Goal: Information Seeking & Learning: Learn about a topic

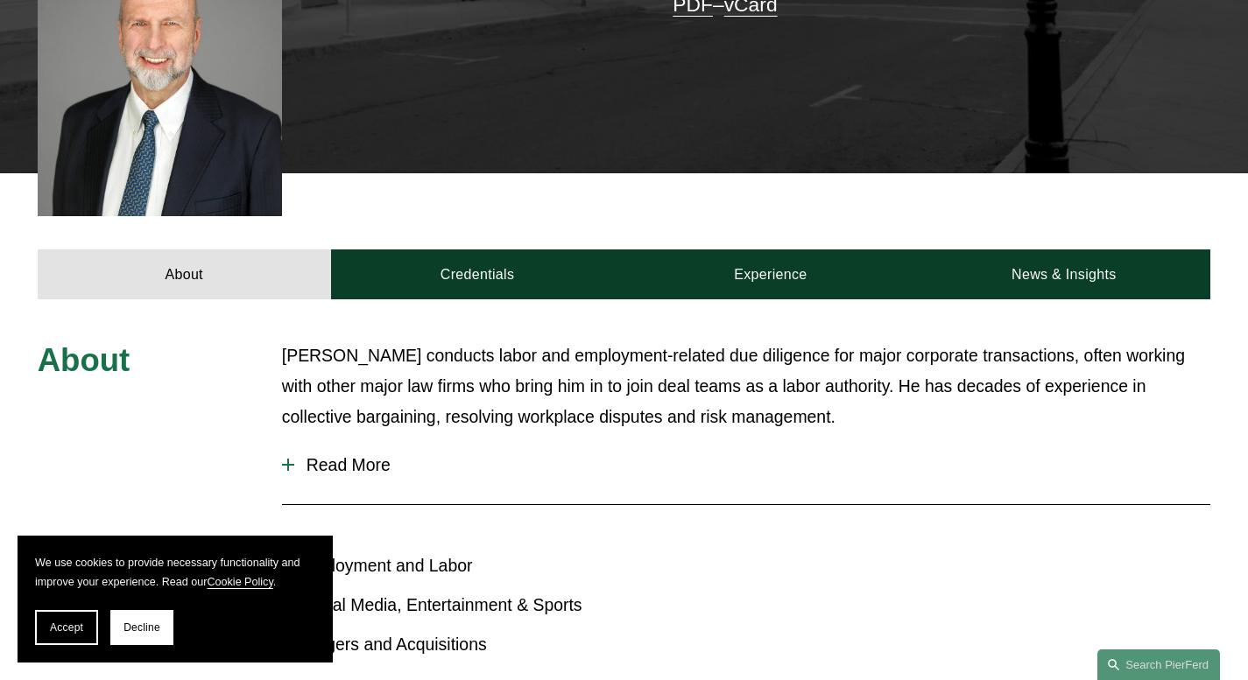
scroll to position [564, 0]
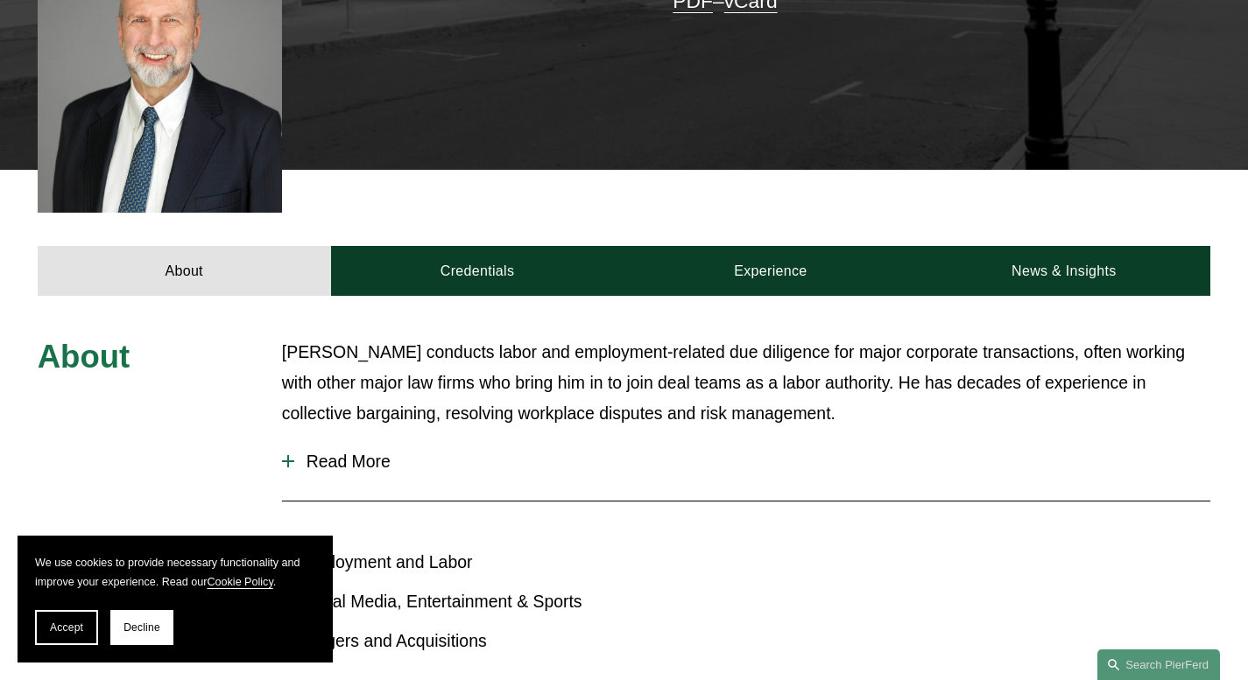
click at [328, 452] on span "Read More" at bounding box center [752, 462] width 916 height 20
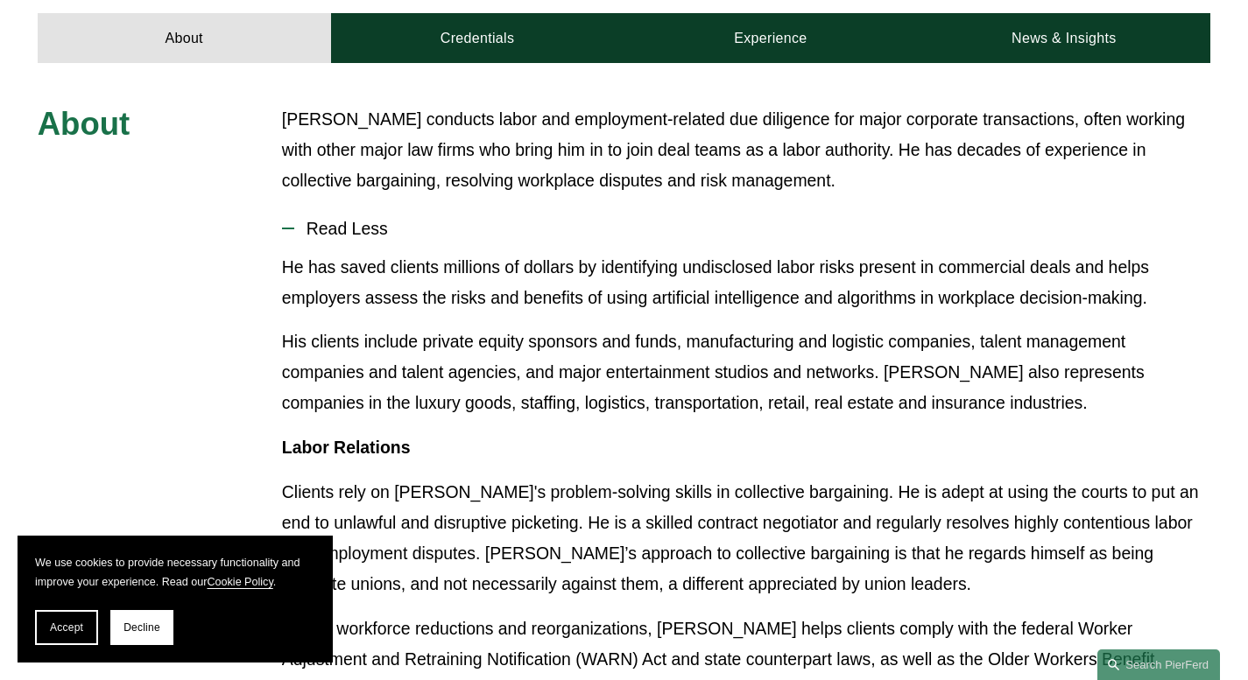
scroll to position [801, 0]
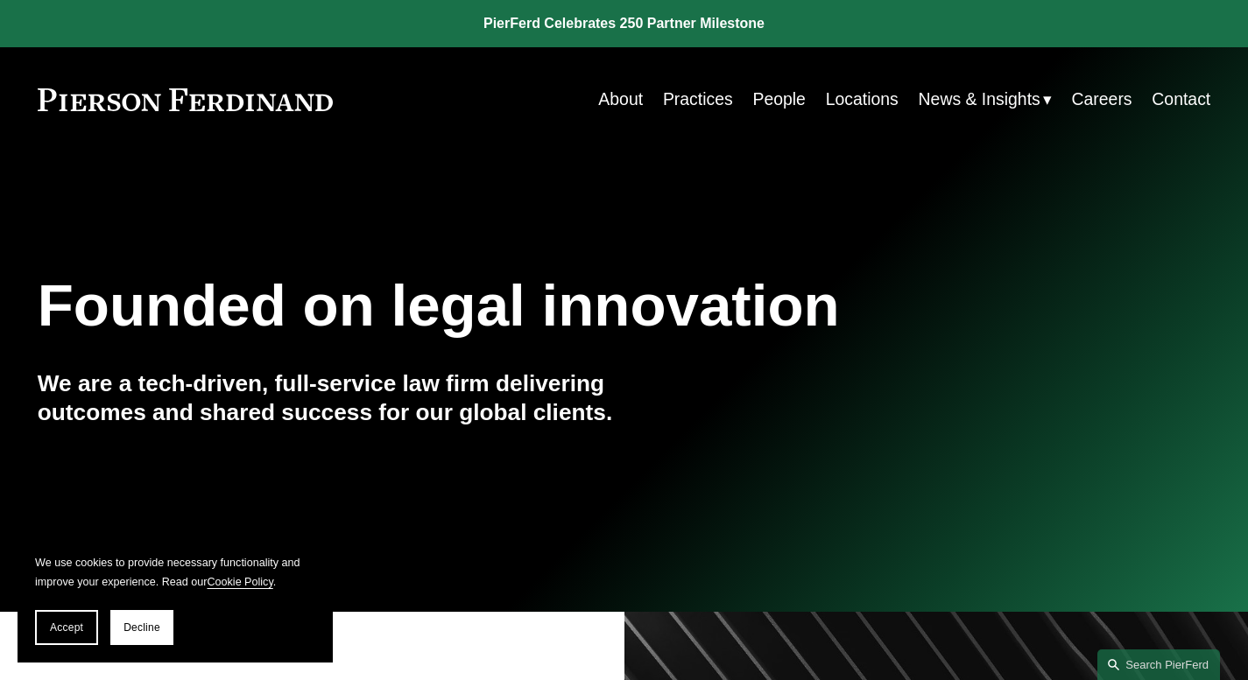
click at [771, 102] on link "People" at bounding box center [778, 99] width 53 height 34
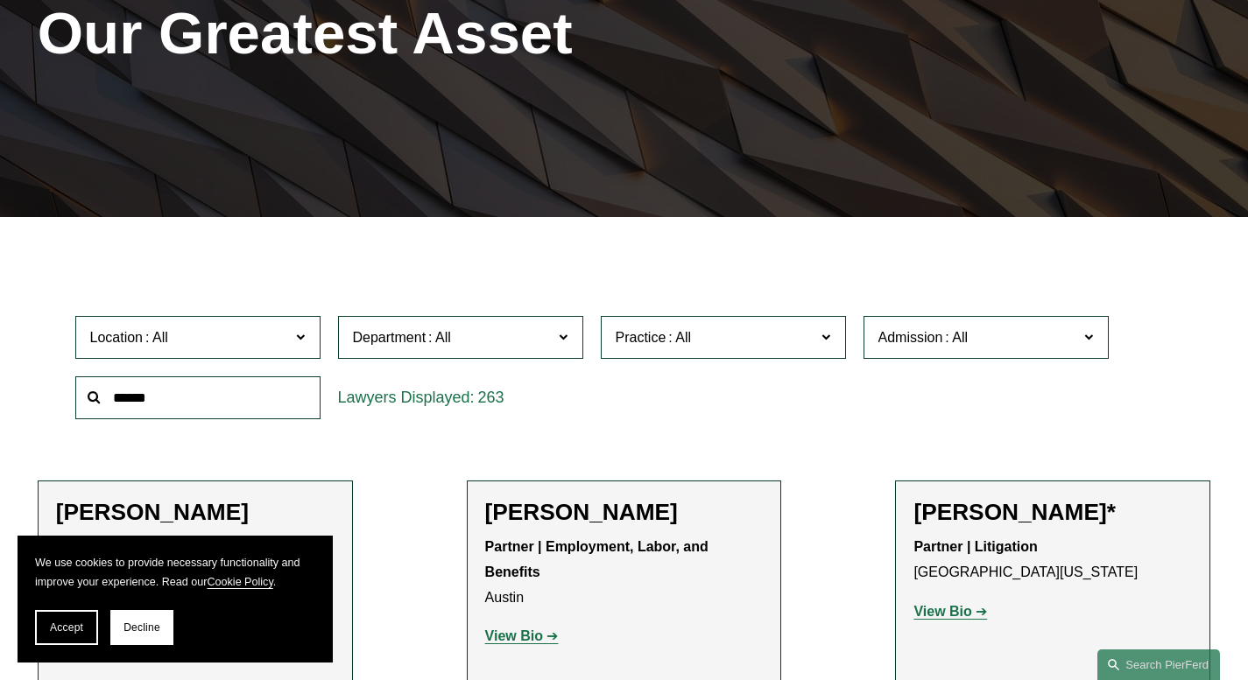
scroll to position [287, 0]
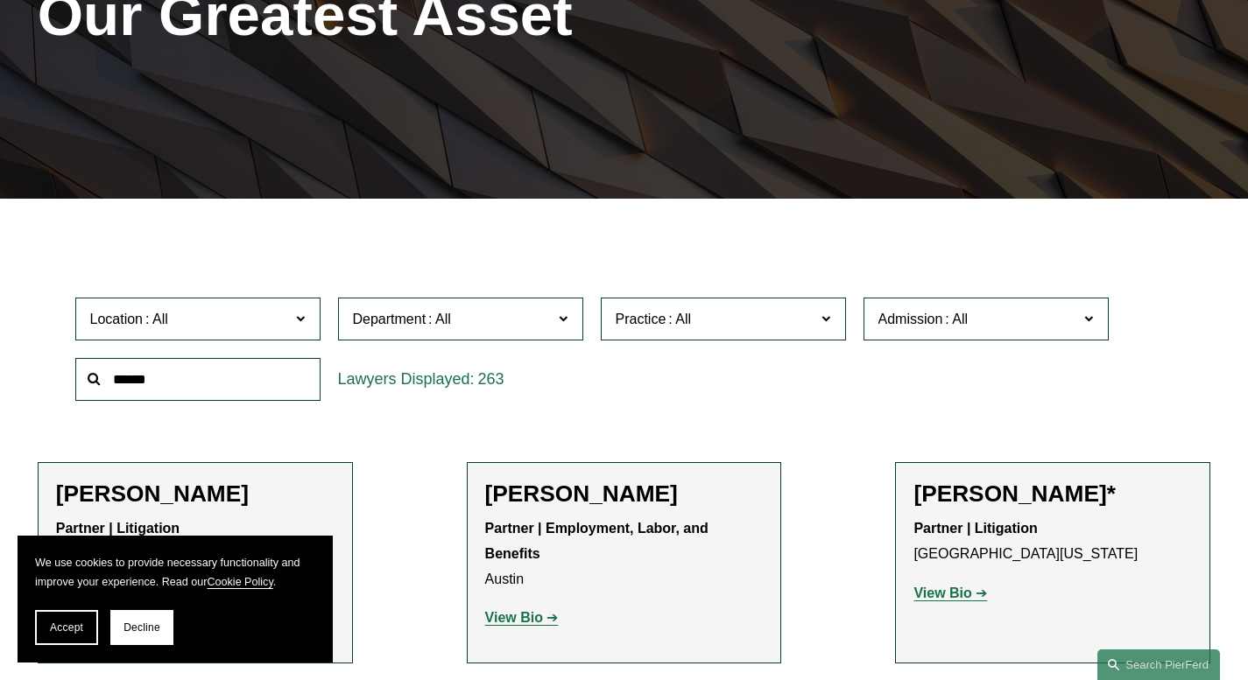
click at [697, 320] on span "Practice" at bounding box center [716, 319] width 201 height 24
click at [967, 335] on label "Admission" at bounding box center [985, 319] width 245 height 43
click at [0, 0] on link "Maryland" at bounding box center [0, 0] width 0 height 0
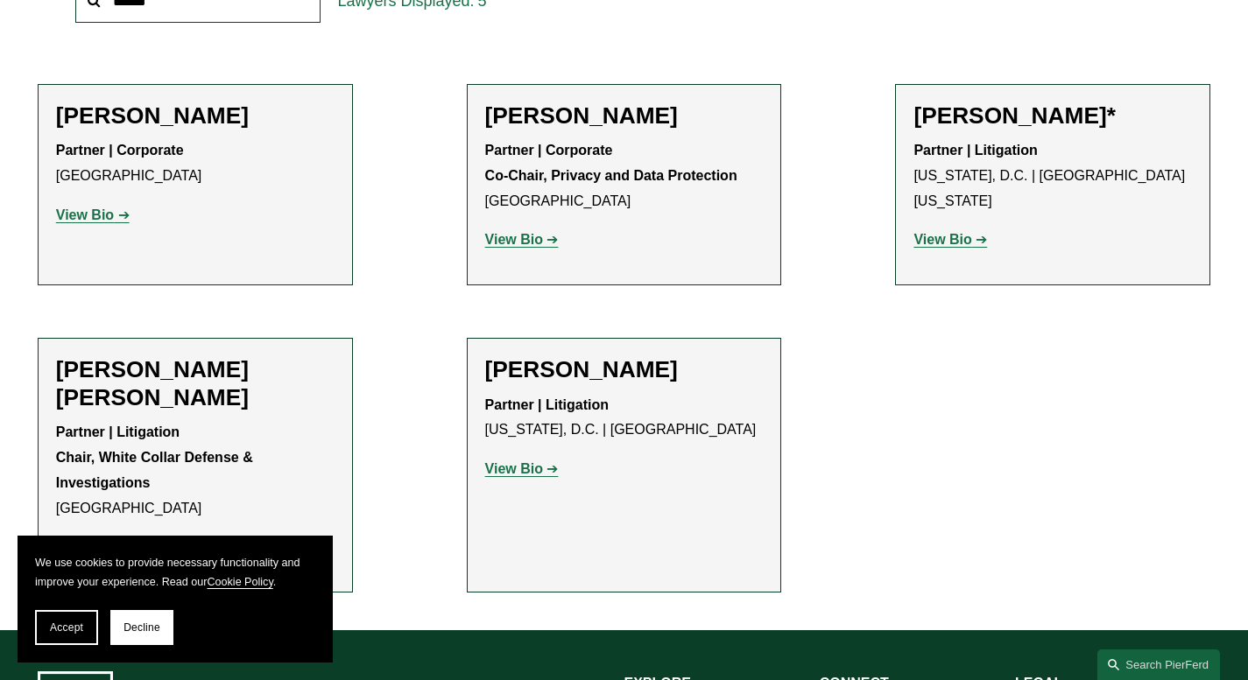
scroll to position [665, 0]
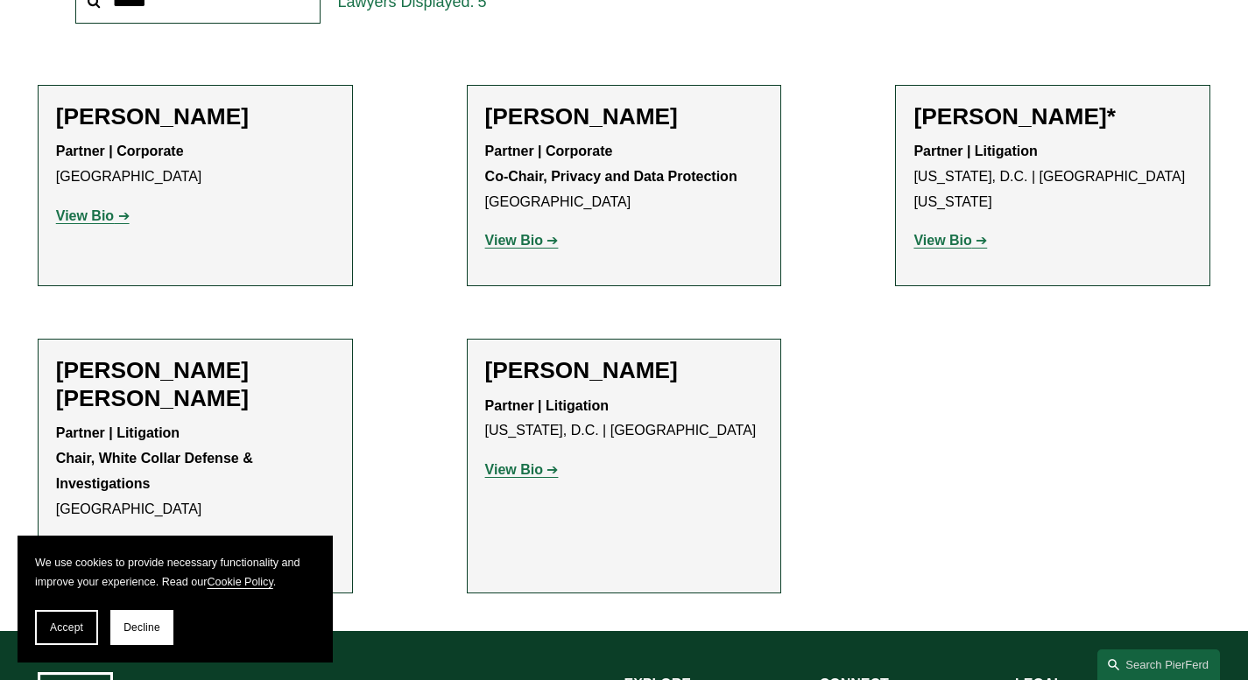
click at [941, 233] on strong "View Bio" at bounding box center [942, 240] width 58 height 15
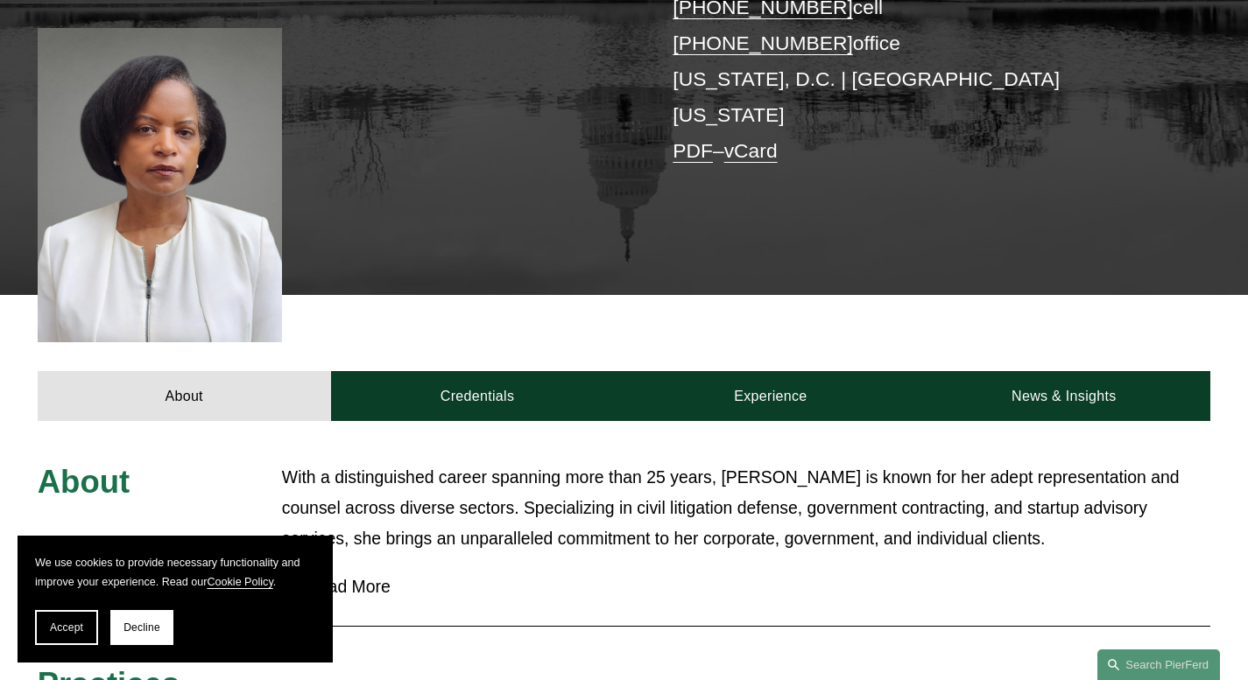
scroll to position [380, 0]
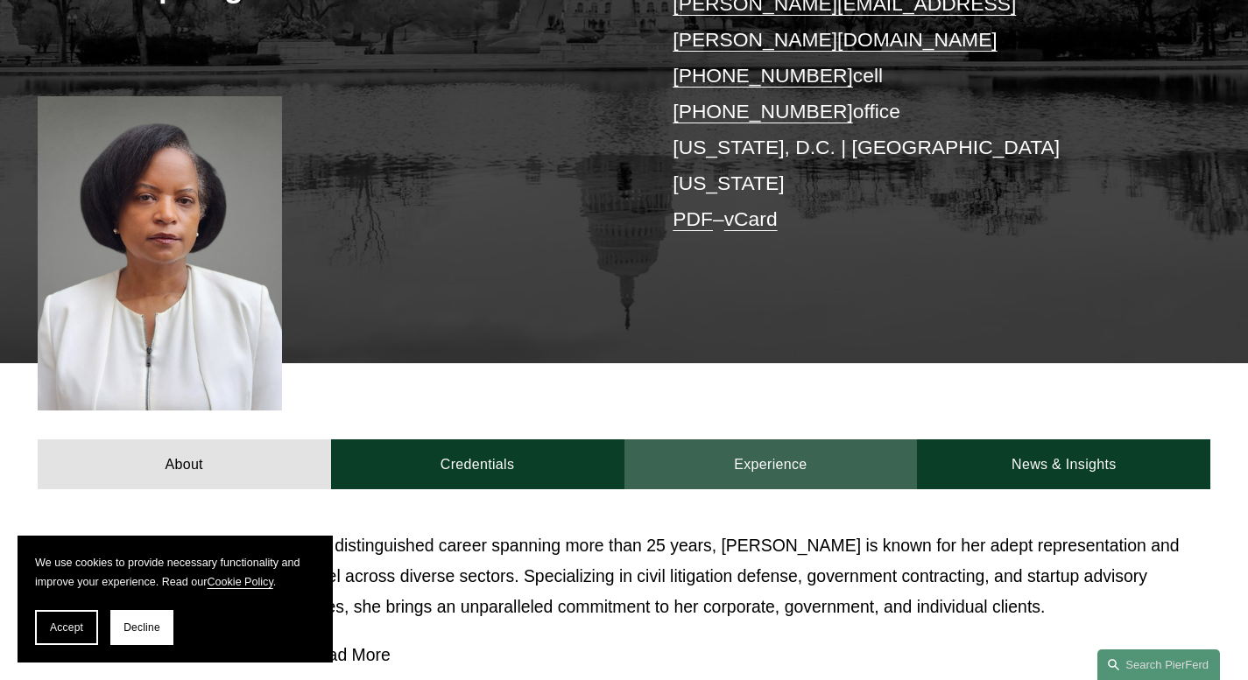
click at [702, 440] on link "Experience" at bounding box center [770, 465] width 293 height 51
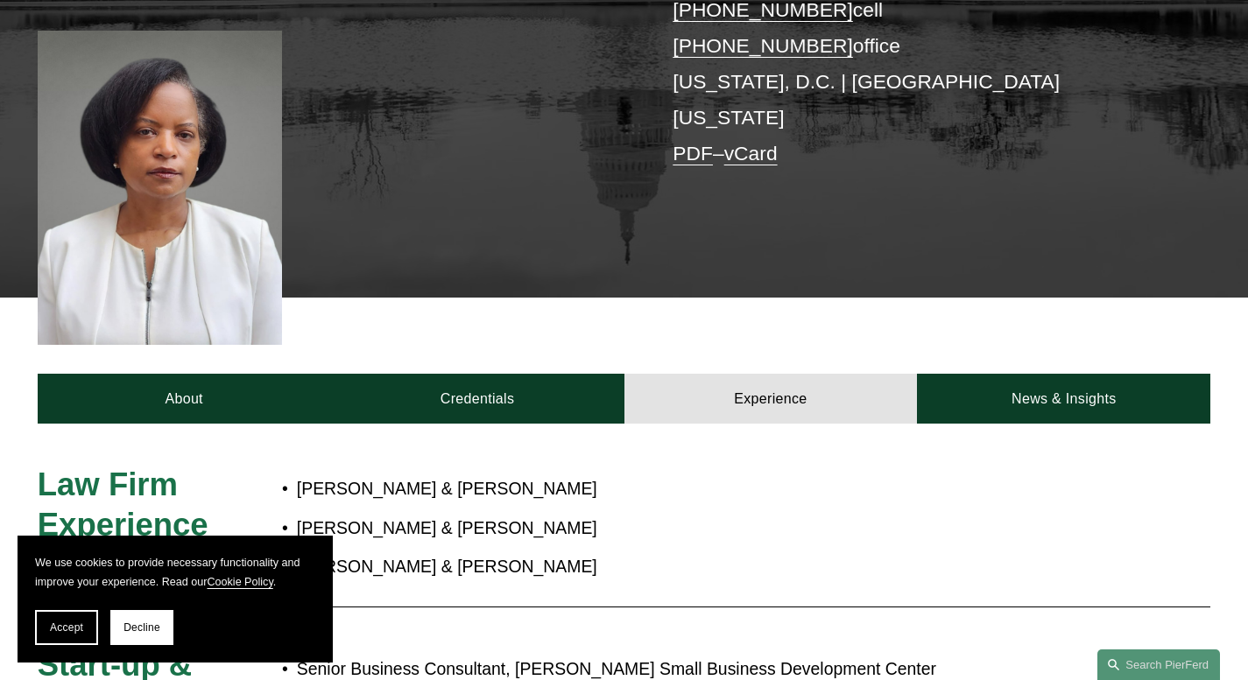
scroll to position [535, 0]
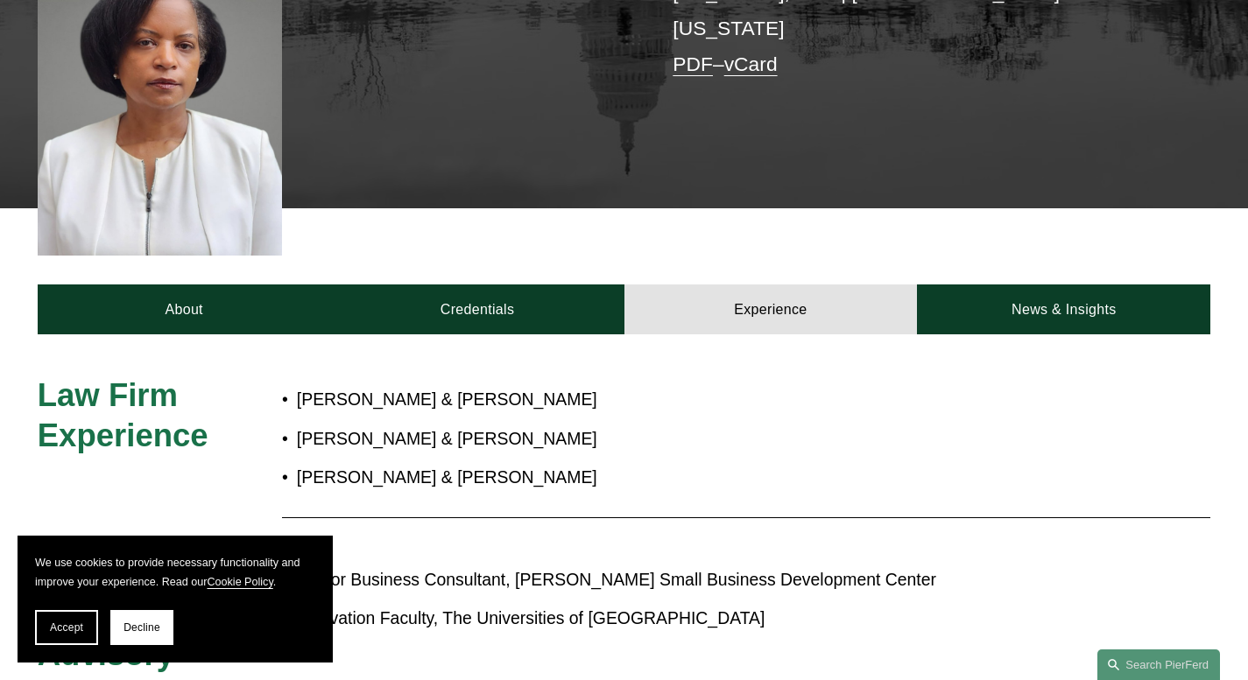
click at [497, 334] on div "Law Firm Experience Jackson & Campbell Lewis & Munday Hamilton & Altman Start-u…" at bounding box center [624, 544] width 1248 height 420
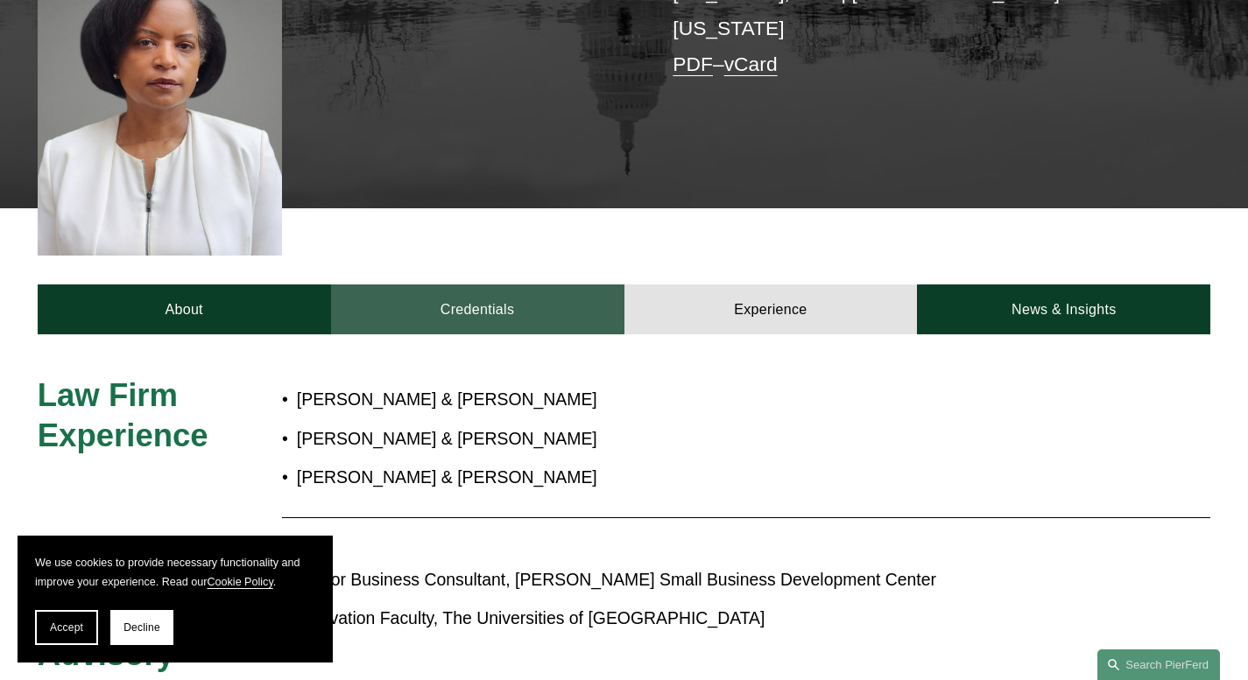
click at [517, 285] on link "Credentials" at bounding box center [477, 310] width 293 height 51
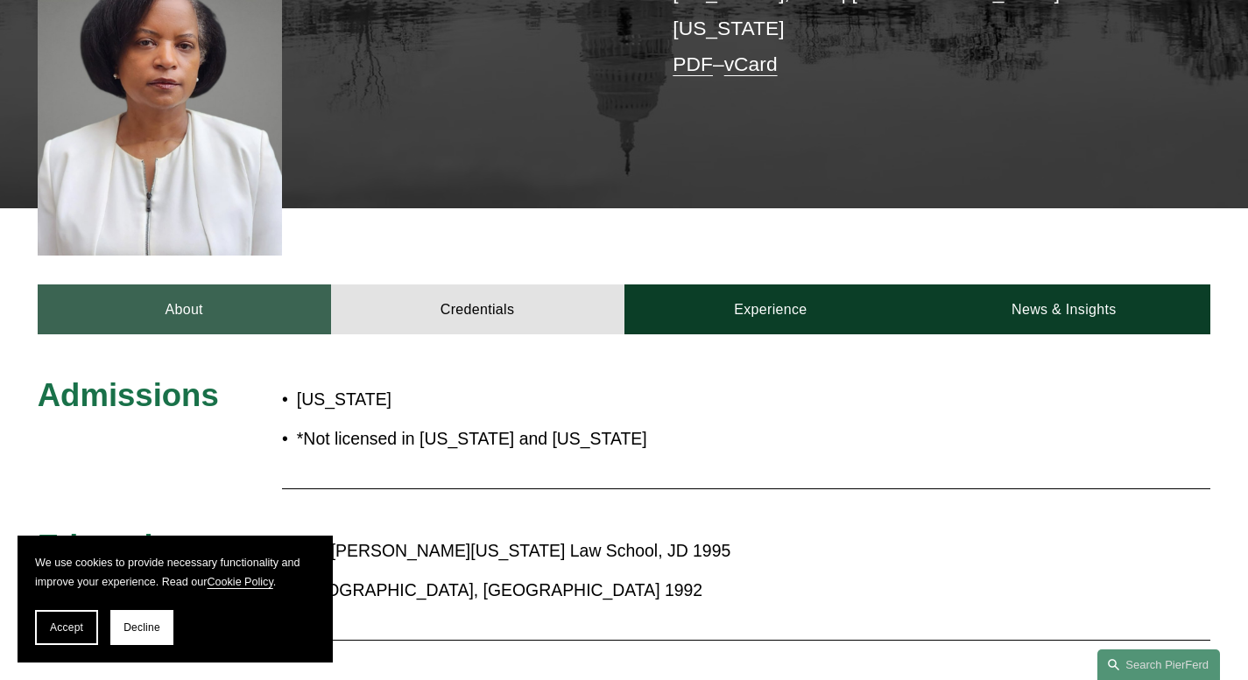
click at [151, 285] on link "About" at bounding box center [184, 310] width 293 height 51
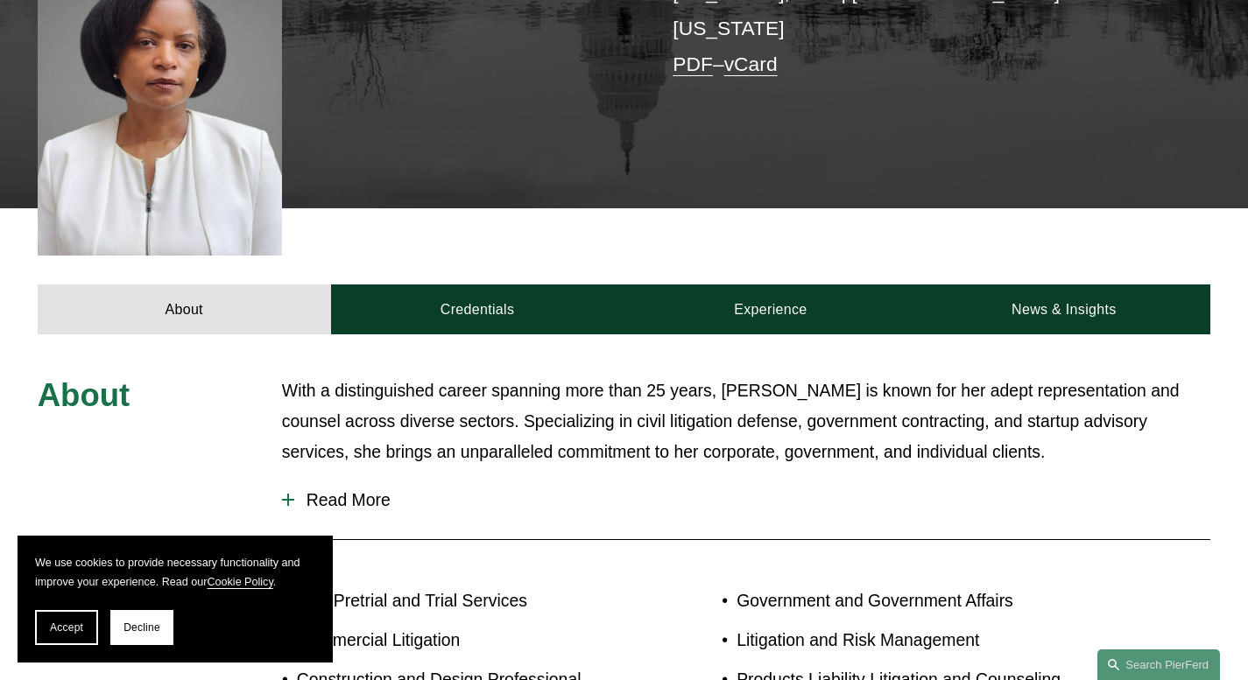
click at [358, 490] on span "Read More" at bounding box center [752, 500] width 916 height 20
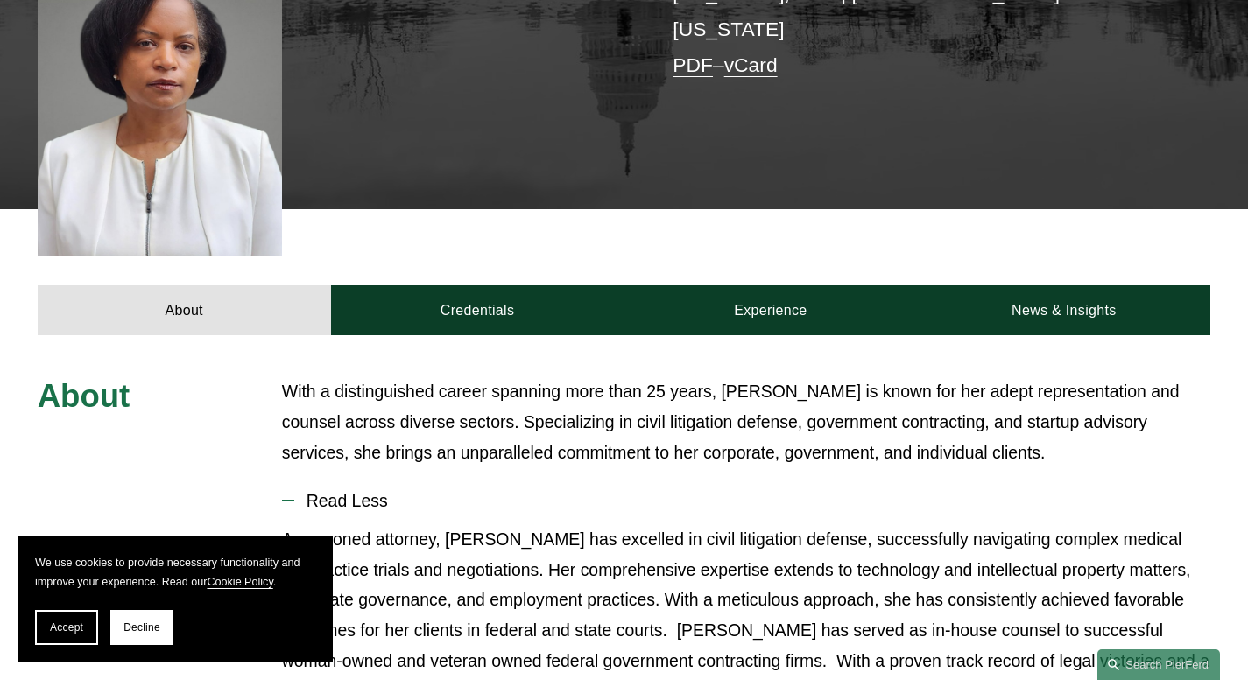
scroll to position [531, 0]
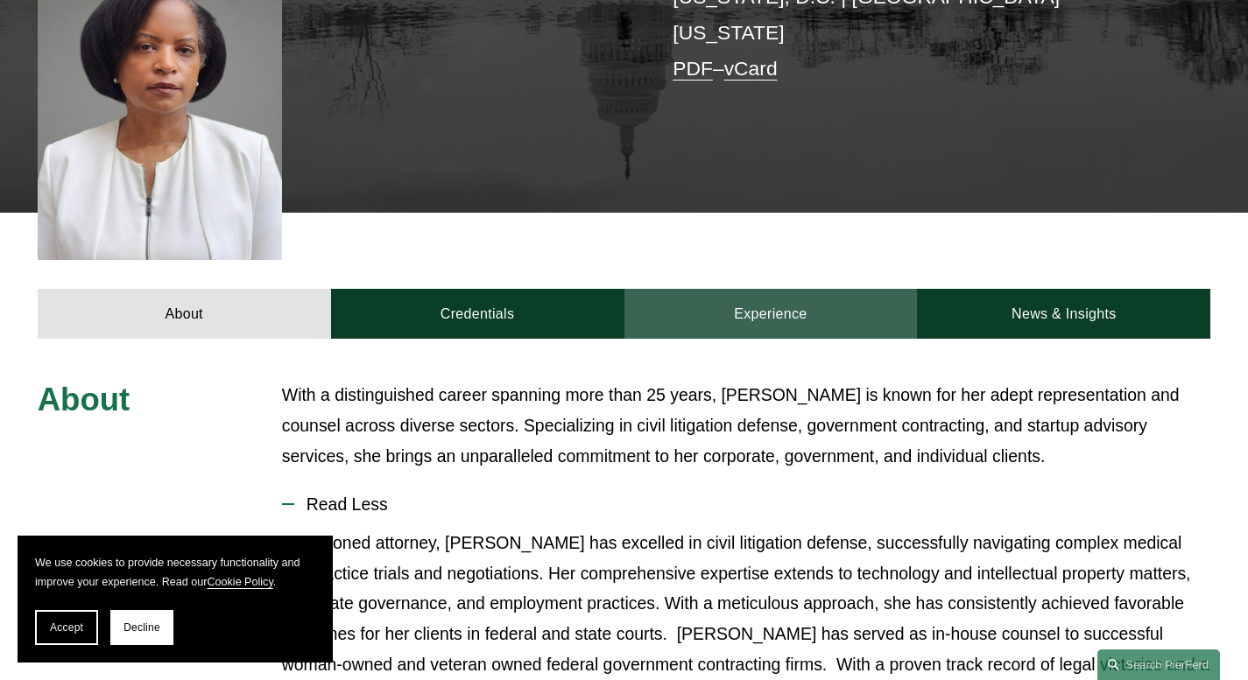
click at [792, 289] on link "Experience" at bounding box center [770, 314] width 293 height 51
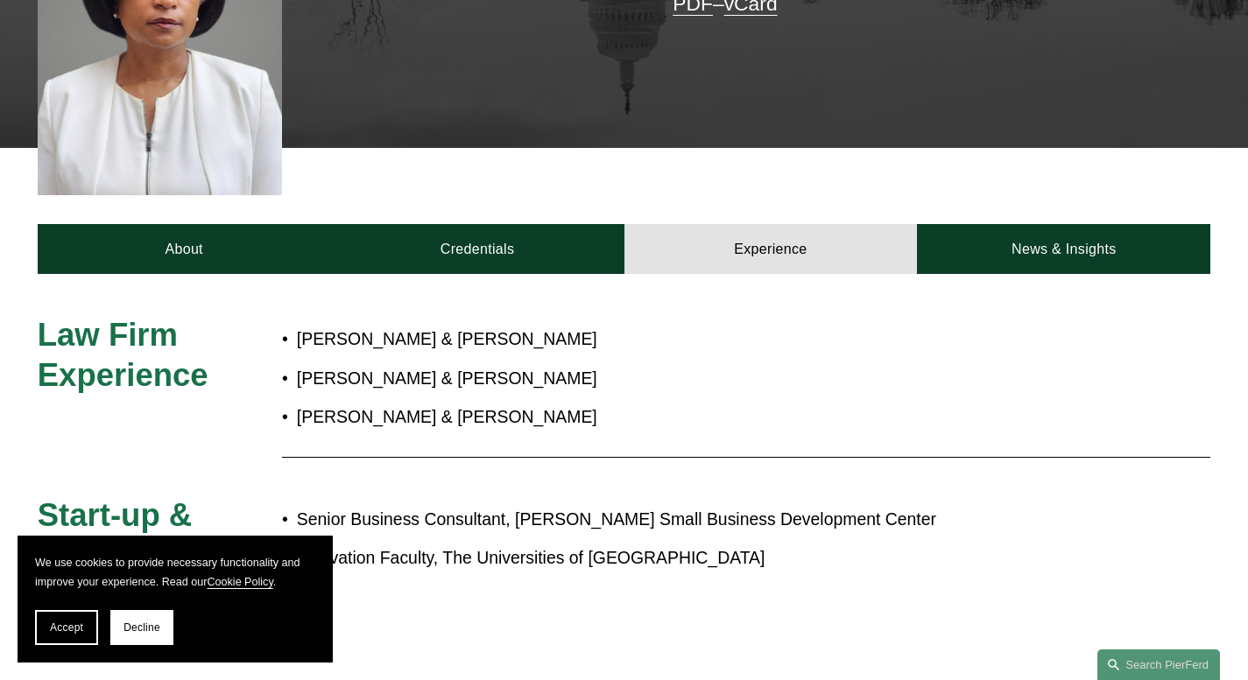
scroll to position [604, 0]
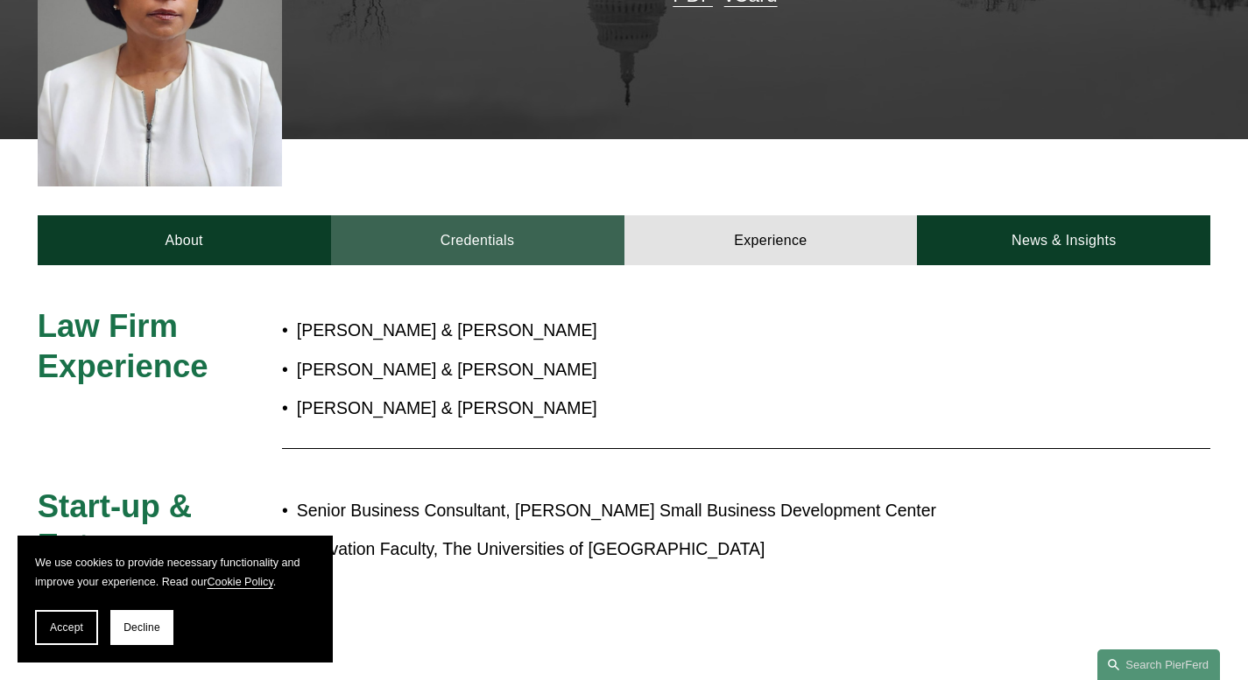
click at [475, 215] on link "Credentials" at bounding box center [477, 240] width 293 height 51
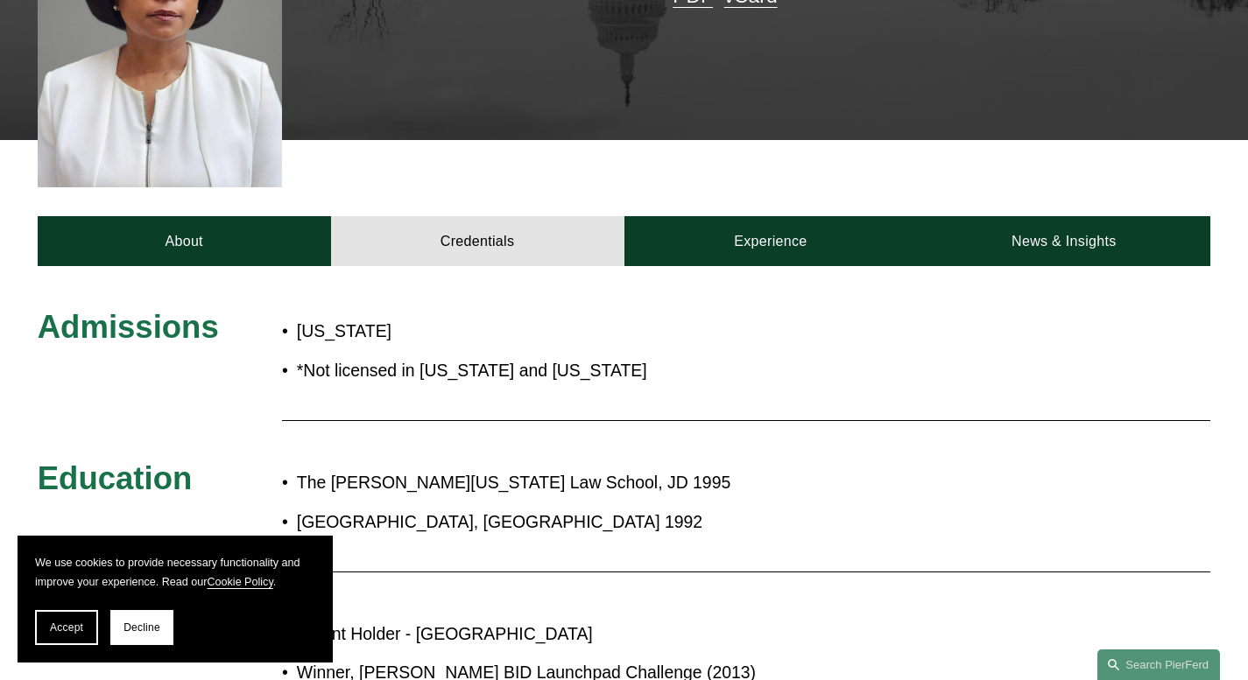
scroll to position [602, 0]
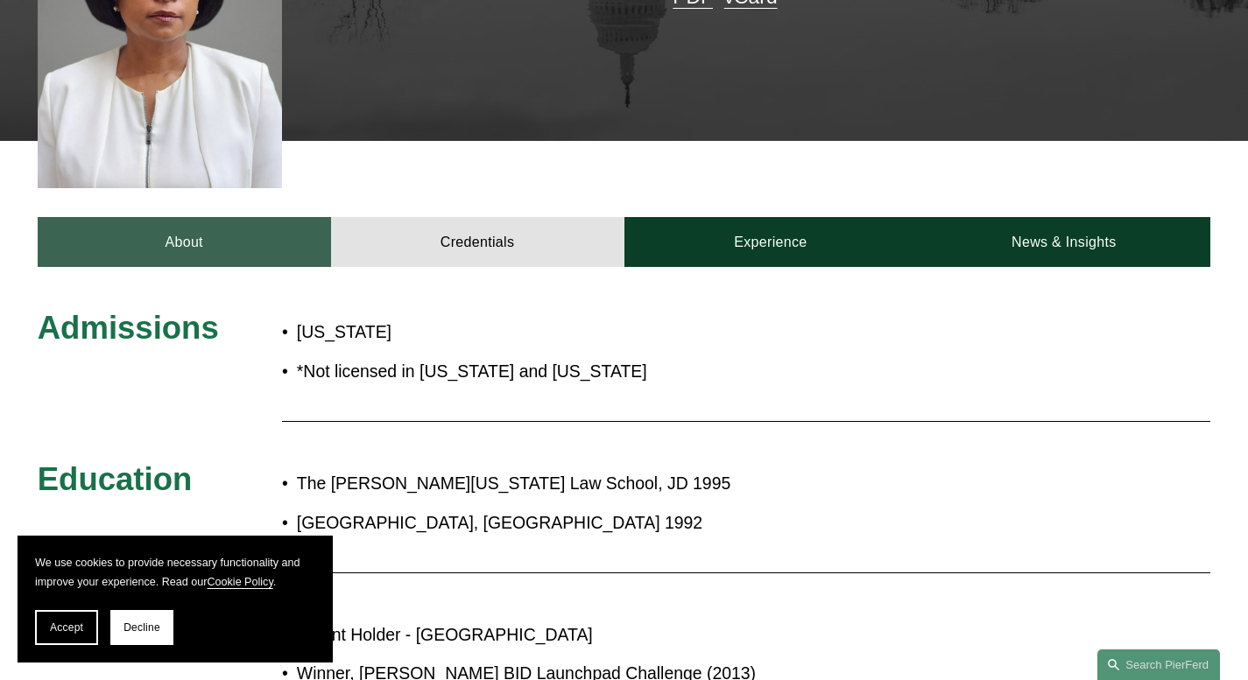
click at [222, 217] on link "About" at bounding box center [184, 242] width 293 height 51
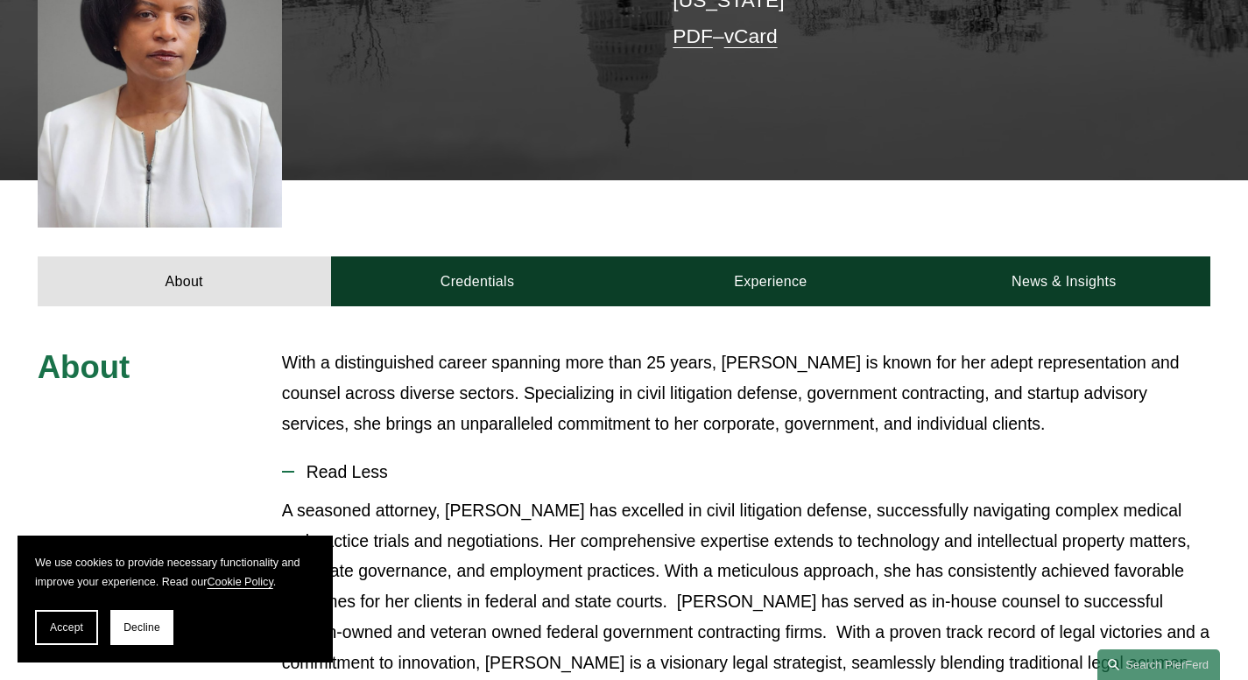
scroll to position [412, 0]
